Goal: Task Accomplishment & Management: Manage account settings

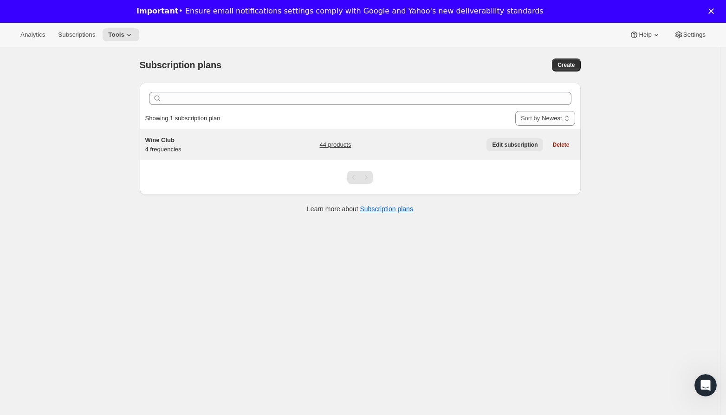
click at [500, 141] on span "Edit subscription" at bounding box center [515, 144] width 46 height 7
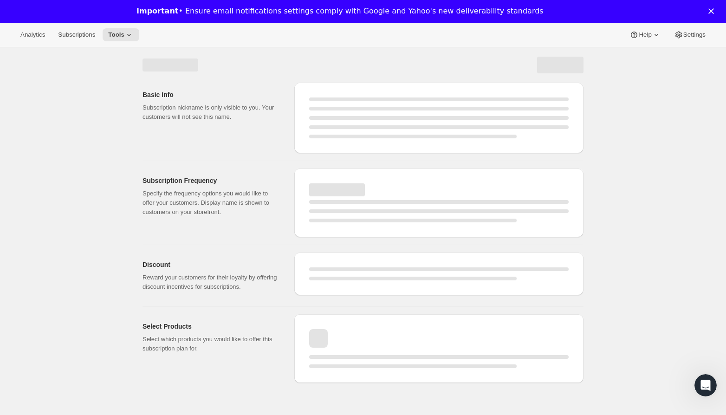
select select "WEEK"
select select "MONTH"
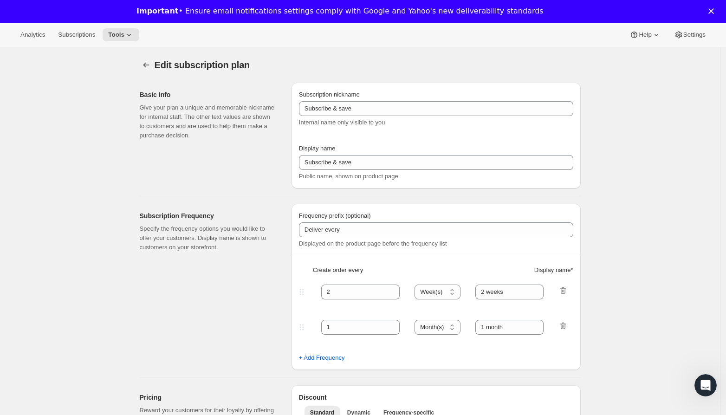
checkbox input "true"
type input "Wine Club"
type input "3"
select select "MONTH"
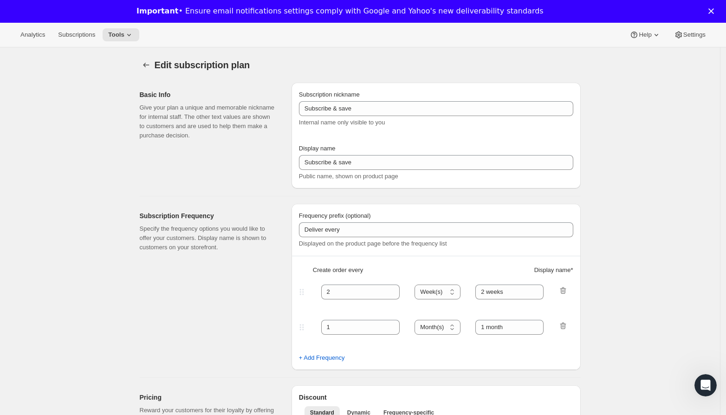
type input "3 months"
type input "4"
type input "4 months"
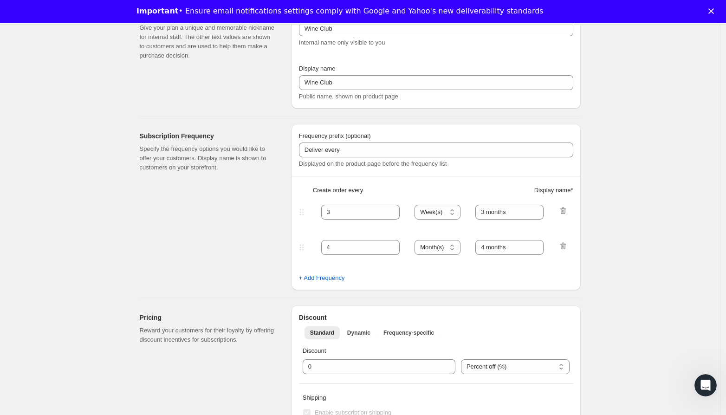
select select "MONTH"
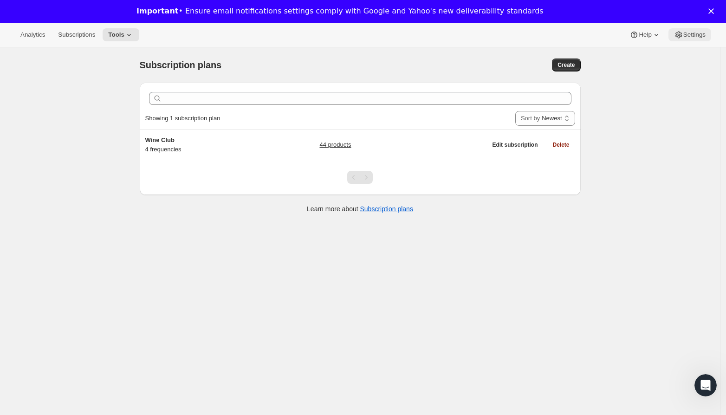
click at [689, 37] on span "Settings" at bounding box center [695, 34] width 22 height 7
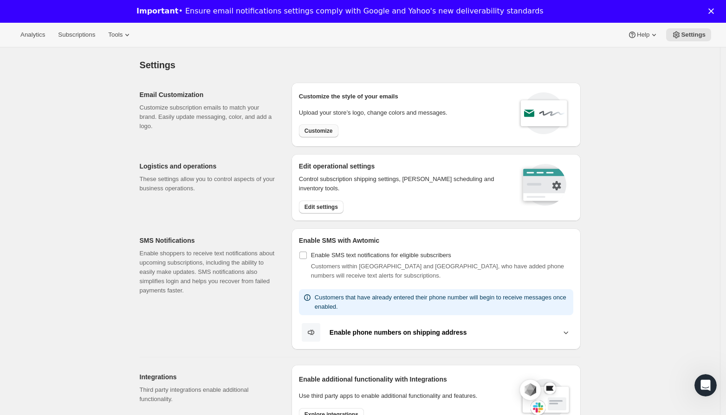
click at [320, 127] on span "Customize" at bounding box center [319, 130] width 28 height 7
select select "subscriptionMessage"
select select "5"
select select "15"
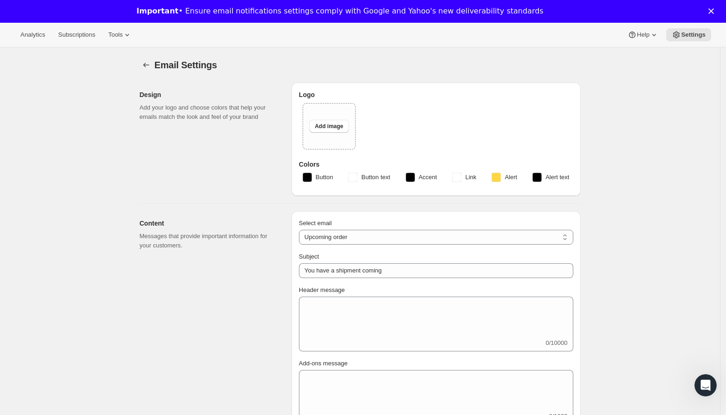
type input "[PERSON_NAME]"
click at [330, 123] on span "Add image" at bounding box center [329, 126] width 28 height 7
type input "C:\fakepath\2020-Pauletts-New-White-on-black.jpg"
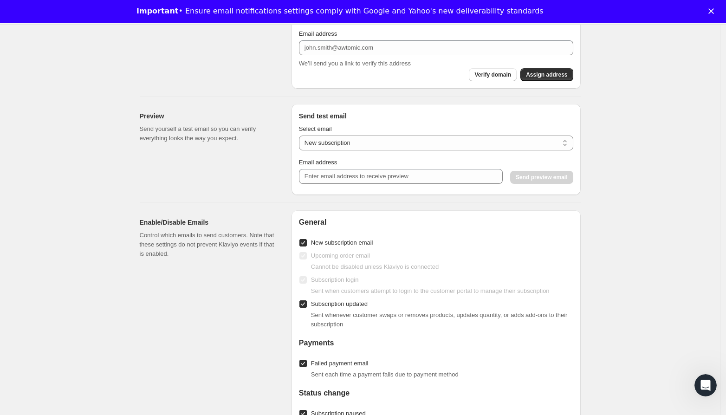
scroll to position [830, 0]
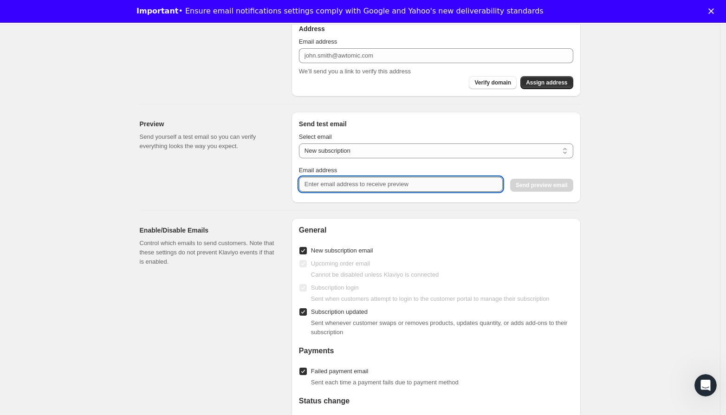
click at [358, 186] on input "Email address" at bounding box center [401, 184] width 204 height 15
type input "[PERSON_NAME][EMAIL_ADDRESS][DOMAIN_NAME]"
click at [566, 182] on span "Send preview email" at bounding box center [542, 185] width 52 height 7
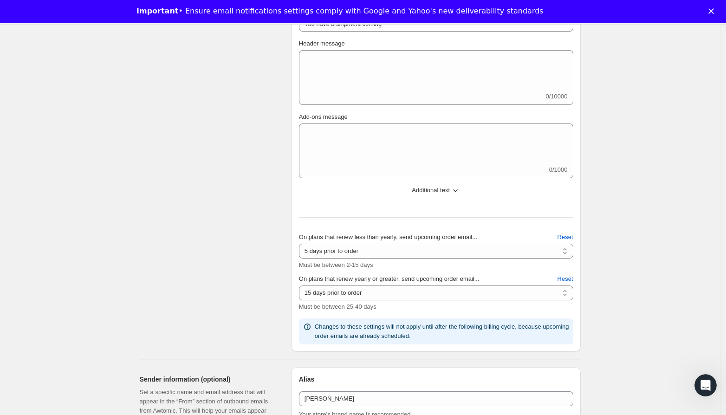
scroll to position [0, 0]
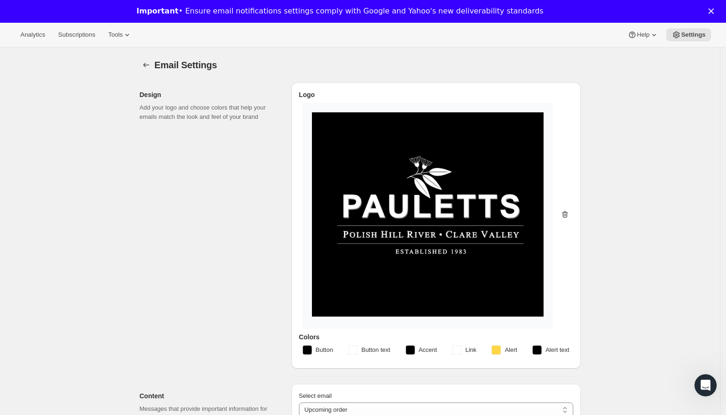
click at [567, 212] on icon "button" at bounding box center [565, 214] width 6 height 7
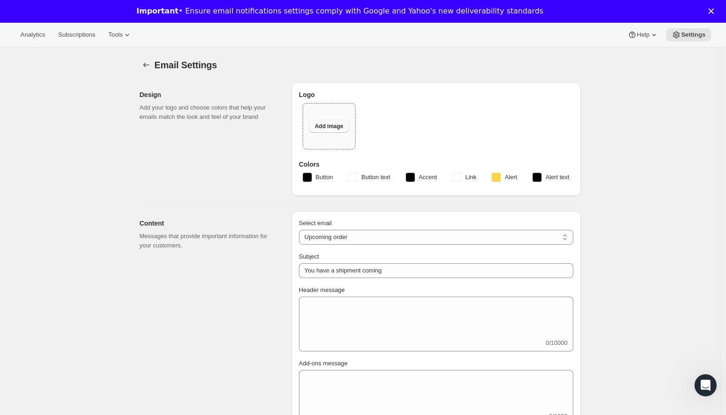
click at [324, 121] on button "Add image" at bounding box center [328, 126] width 39 height 13
type input "C:\fakepath\2020-Pauletts-New-Logo-Design.png"
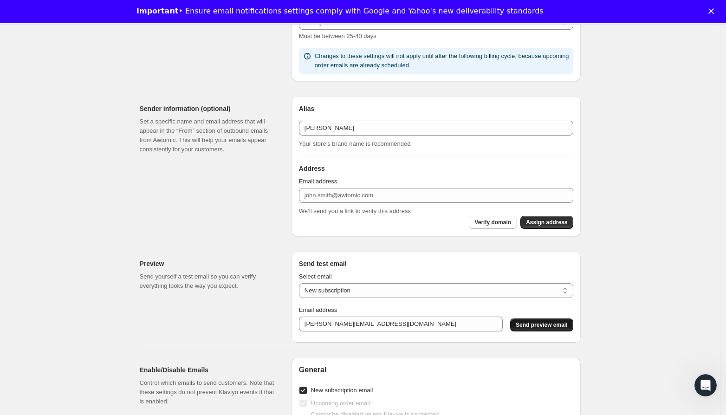
scroll to position [676, 0]
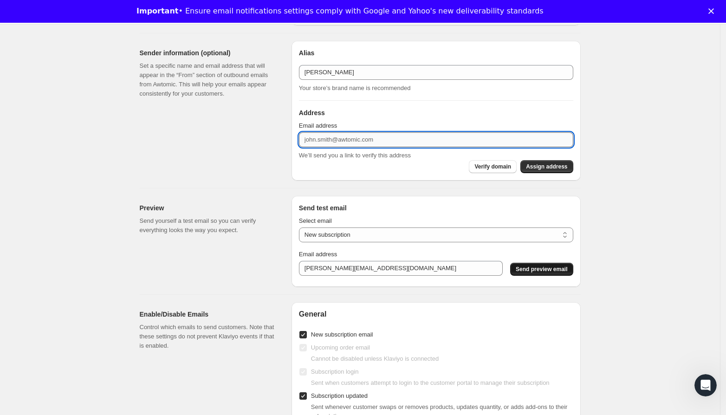
click at [391, 140] on input "Email address" at bounding box center [436, 139] width 274 height 15
type input "e"
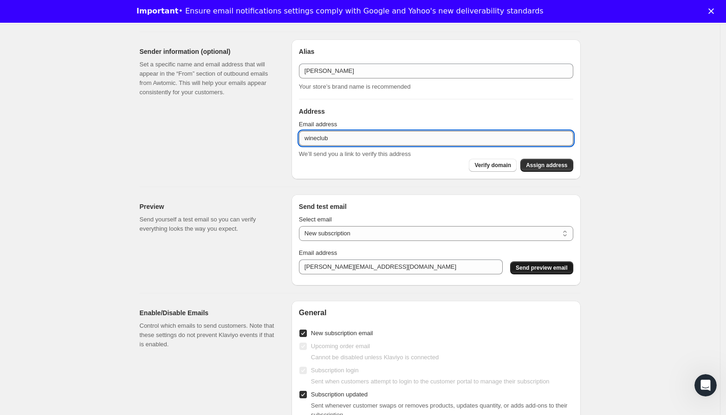
scroll to position [678, 0]
drag, startPoint x: 379, startPoint y: 130, endPoint x: 326, endPoint y: 134, distance: 54.1
click at [321, 131] on input "wineclub" at bounding box center [436, 137] width 274 height 15
drag, startPoint x: 372, startPoint y: 137, endPoint x: 288, endPoint y: 137, distance: 84.1
click at [288, 137] on div "Sender information (optional) Set a specific name and email address that will a…" at bounding box center [356, 104] width 449 height 147
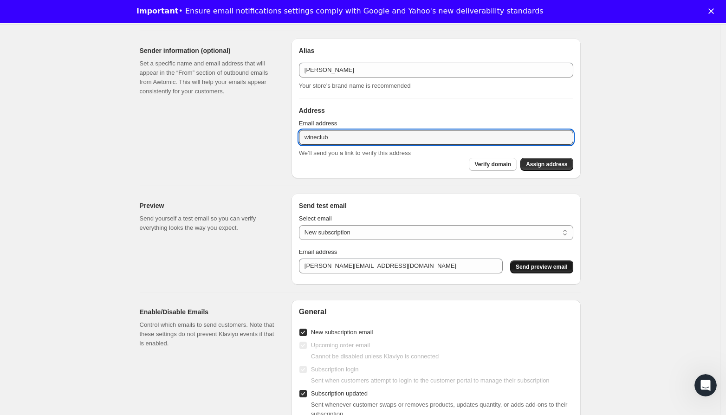
paste input "@[DOMAIN_NAME]"
type input "[EMAIL_ADDRESS][DOMAIN_NAME]"
click at [554, 165] on span "Assign address" at bounding box center [546, 164] width 41 height 7
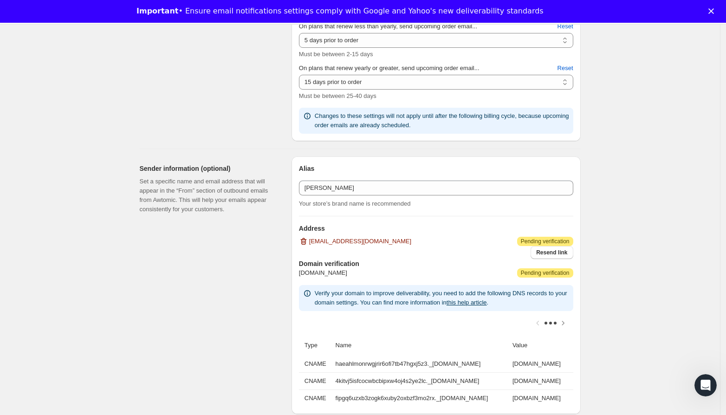
scroll to position [560, 0]
click at [545, 253] on span "Resend link" at bounding box center [551, 252] width 31 height 7
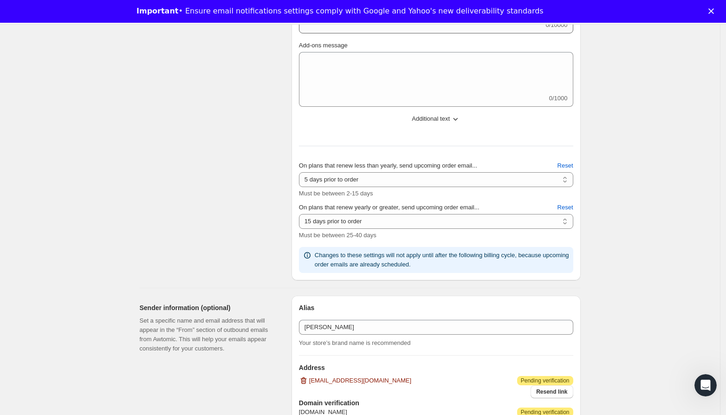
scroll to position [912, 0]
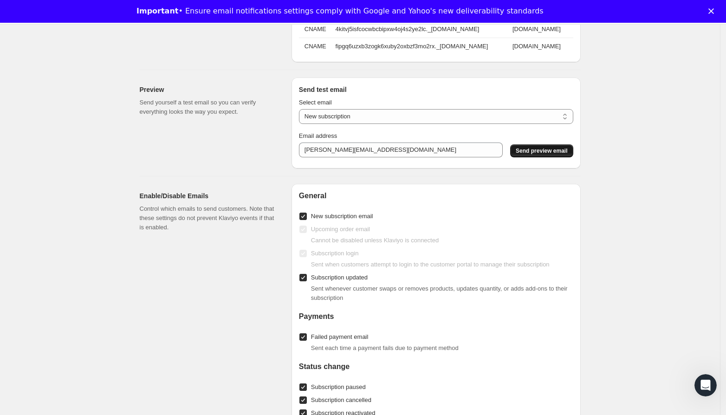
click at [546, 155] on span "Send preview email" at bounding box center [542, 150] width 52 height 7
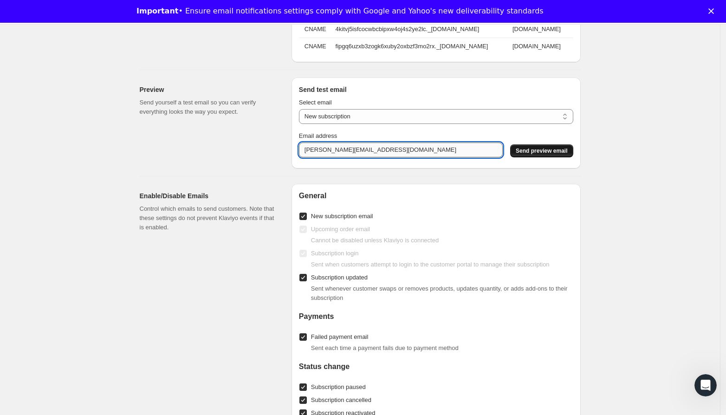
click at [478, 157] on input "[PERSON_NAME][EMAIL_ADDRESS][DOMAIN_NAME]" at bounding box center [401, 150] width 204 height 15
drag, startPoint x: 476, startPoint y: 157, endPoint x: 294, endPoint y: 156, distance: 182.1
click at [294, 156] on div "Send test email Select email New subscription Upcoming order Payment failure De…" at bounding box center [436, 123] width 289 height 91
drag, startPoint x: 364, startPoint y: 159, endPoint x: 269, endPoint y: 153, distance: 95.4
click at [269, 153] on div "Preview Send yourself a test email so you can verify everything looks the way y…" at bounding box center [356, 119] width 449 height 98
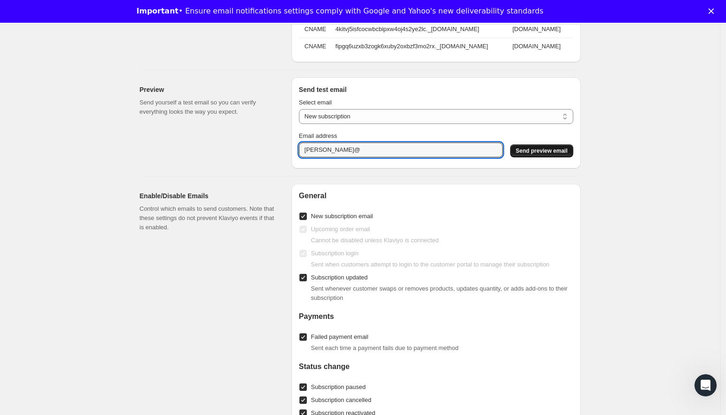
paste input "[DOMAIN_NAME]"
type input "[PERSON_NAME][EMAIL_ADDRESS][DOMAIN_NAME]"
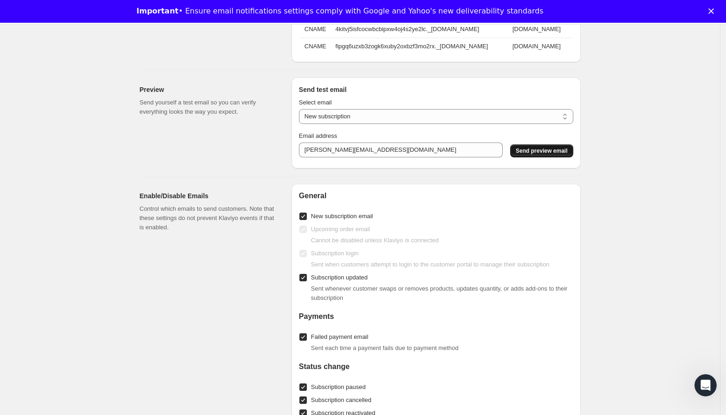
click at [534, 155] on span "Send preview email" at bounding box center [542, 150] width 52 height 7
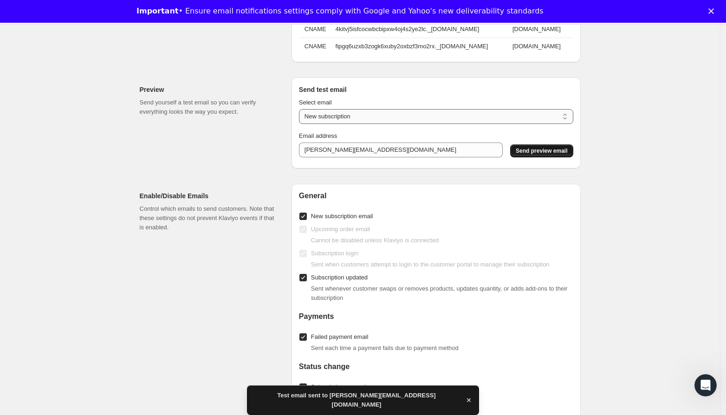
click at [377, 120] on select "New subscription Upcoming order Payment failure Delayed subscription Updated su…" at bounding box center [436, 116] width 274 height 15
click at [301, 116] on select "New subscription Upcoming order Payment failure Delayed subscription Updated su…" at bounding box center [436, 116] width 274 height 15
click at [540, 155] on span "Send preview email" at bounding box center [542, 150] width 52 height 7
click at [375, 119] on select "New subscription Upcoming order Payment failure Delayed subscription Updated su…" at bounding box center [436, 116] width 274 height 15
click at [301, 116] on select "New subscription Upcoming order Payment failure Delayed subscription Updated su…" at bounding box center [436, 116] width 274 height 15
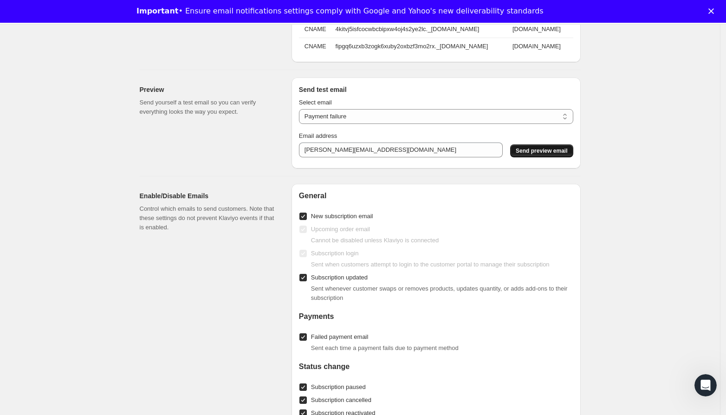
click at [530, 155] on span "Send preview email" at bounding box center [542, 150] width 52 height 7
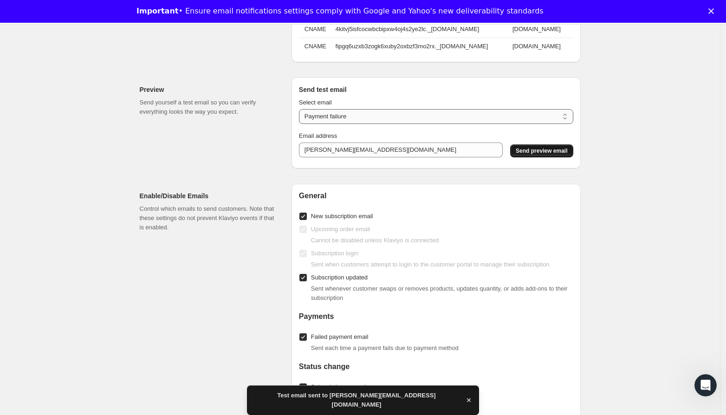
click at [387, 122] on select "New subscription Upcoming order Payment failure Delayed subscription Updated su…" at bounding box center [436, 116] width 274 height 15
click at [301, 116] on select "New subscription Upcoming order Payment failure Delayed subscription Updated su…" at bounding box center [436, 116] width 274 height 15
click at [528, 155] on span "Send preview email" at bounding box center [542, 150] width 52 height 7
click at [380, 122] on select "New subscription Upcoming order Payment failure Delayed subscription Updated su…" at bounding box center [436, 116] width 274 height 15
click at [301, 116] on select "New subscription Upcoming order Payment failure Delayed subscription Updated su…" at bounding box center [436, 116] width 274 height 15
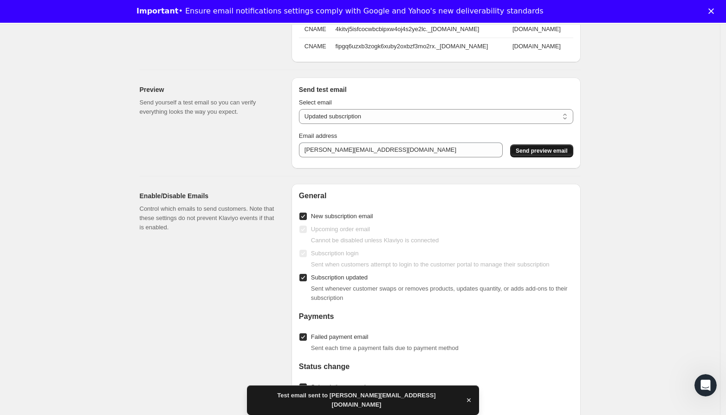
click at [538, 155] on span "Send preview email" at bounding box center [542, 150] width 52 height 7
click at [373, 124] on select "New subscription Upcoming order Payment failure Delayed subscription Updated su…" at bounding box center [436, 116] width 274 height 15
click at [301, 116] on select "New subscription Upcoming order Payment failure Delayed subscription Updated su…" at bounding box center [436, 116] width 274 height 15
click at [528, 155] on span "Send preview email" at bounding box center [542, 150] width 52 height 7
click at [404, 124] on select "New subscription Upcoming order Payment failure Delayed subscription Updated su…" at bounding box center [436, 116] width 274 height 15
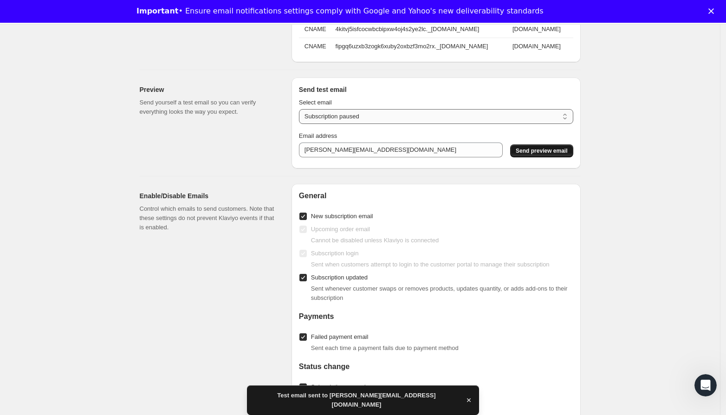
click at [301, 116] on select "New subscription Upcoming order Payment failure Delayed subscription Updated su…" at bounding box center [436, 116] width 274 height 15
click at [534, 155] on span "Send preview email" at bounding box center [542, 150] width 52 height 7
click at [423, 124] on select "New subscription Upcoming order Payment failure Delayed subscription Updated su…" at bounding box center [436, 116] width 274 height 15
select select "subscription-status-changed_reactivated"
click at [301, 116] on select "New subscription Upcoming order Payment failure Delayed subscription Updated su…" at bounding box center [436, 116] width 274 height 15
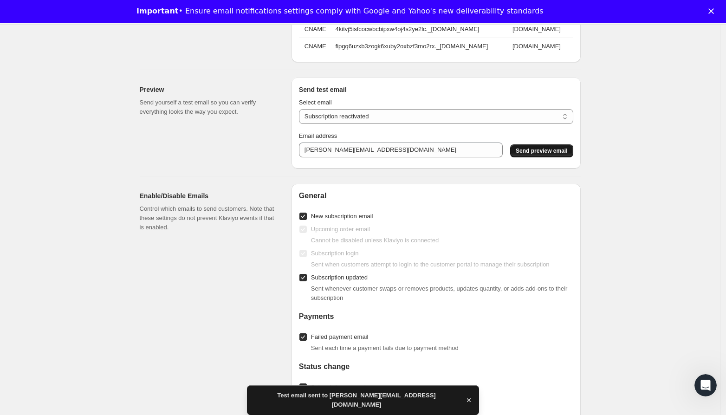
click at [530, 155] on span "Send preview email" at bounding box center [542, 150] width 52 height 7
